Goal: Information Seeking & Learning: Compare options

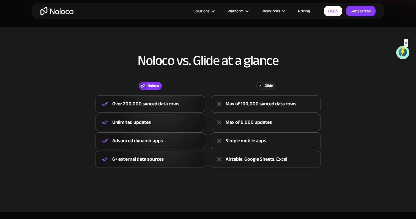
scroll to position [167, 0]
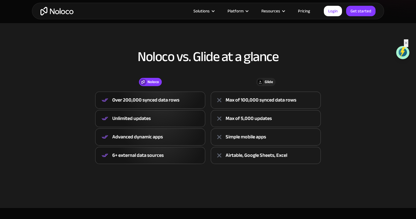
click at [132, 101] on div "Over 200,000 synced data rows" at bounding box center [145, 100] width 67 height 8
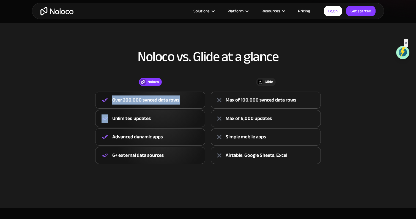
click at [132, 101] on div "Over 200,000 synced data rows" at bounding box center [145, 100] width 67 height 8
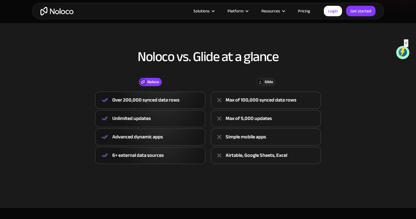
click at [130, 115] on div "Unlimited updates" at bounding box center [131, 118] width 39 height 8
click at [302, 16] on div "Solutions Use Cases Business Types Project Management Keep track of customers, …" at bounding box center [208, 11] width 352 height 17
click at [302, 12] on link "Pricing" at bounding box center [304, 10] width 26 height 7
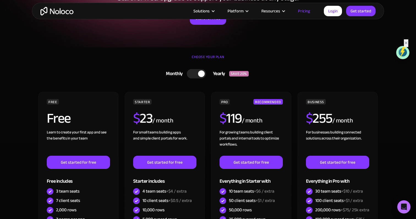
scroll to position [100, 0]
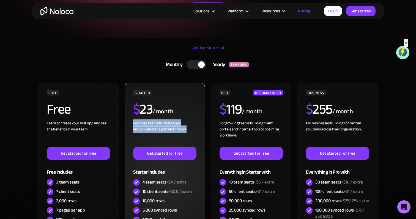
drag, startPoint x: 133, startPoint y: 123, endPoint x: 184, endPoint y: 131, distance: 51.5
click at [186, 131] on div "For small teams building apps and simple client portals for work. ‍" at bounding box center [164, 133] width 63 height 26
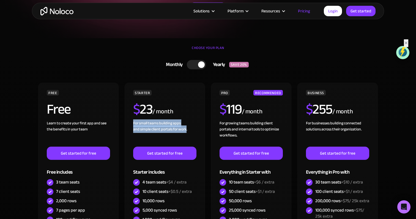
click at [193, 61] on div at bounding box center [196, 64] width 19 height 9
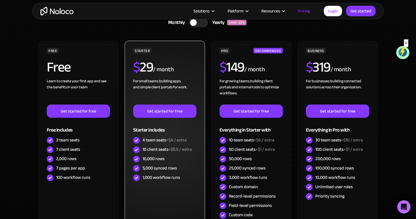
scroll to position [144, 0]
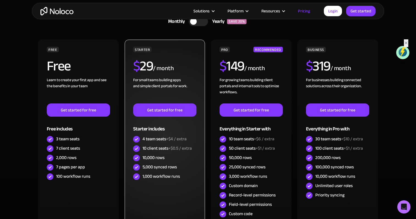
click at [148, 139] on div "4 team seats +$4 / extra" at bounding box center [165, 139] width 44 height 6
click at [152, 147] on div "10 client seats +$0.5 / extra" at bounding box center [167, 148] width 49 height 6
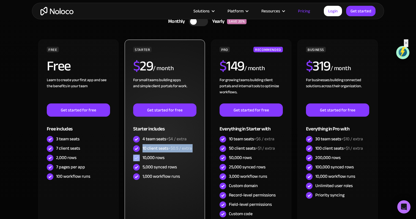
click at [152, 147] on div "10 client seats +$0.5 / extra" at bounding box center [167, 148] width 49 height 6
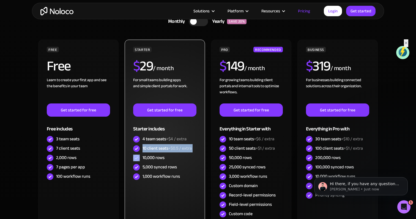
scroll to position [0, 0]
click at [150, 155] on div "10,000 rows" at bounding box center [154, 158] width 22 height 6
click at [152, 164] on div "5,000 synced rows" at bounding box center [160, 167] width 34 height 6
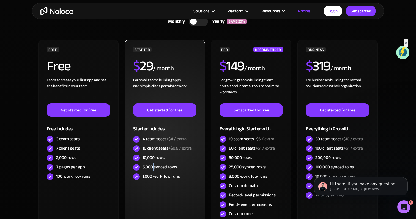
click at [152, 164] on div "5,000 synced rows" at bounding box center [160, 167] width 34 height 6
click at [154, 173] on div "1,000 workflow runs" at bounding box center [161, 176] width 37 height 6
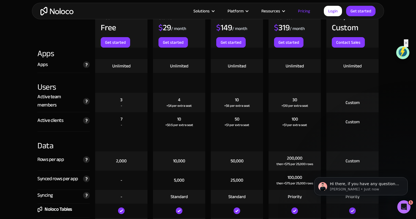
scroll to position [619, 0]
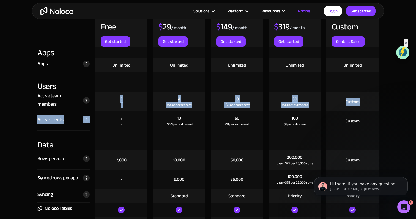
drag, startPoint x: 117, startPoint y: 100, endPoint x: 128, endPoint y: 112, distance: 16.8
click at [128, 112] on div "7 -" at bounding box center [121, 120] width 52 height 19
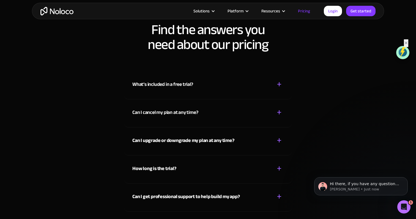
scroll to position [2396, 0]
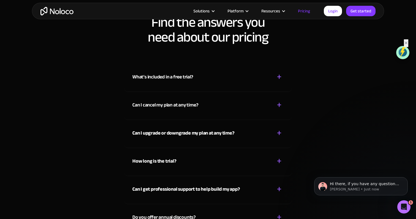
click at [187, 68] on div "What’s included in a free trial? + -" at bounding box center [207, 74] width 151 height 20
